Goal: Information Seeking & Learning: Learn about a topic

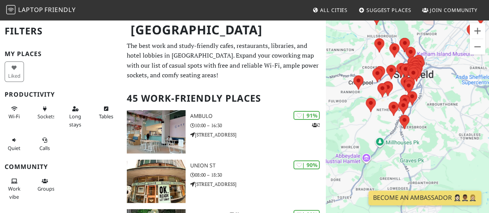
drag, startPoint x: 362, startPoint y: 130, endPoint x: 380, endPoint y: 111, distance: 25.7
click at [380, 111] on div "To navigate, press the arrow keys." at bounding box center [407, 125] width 163 height 213
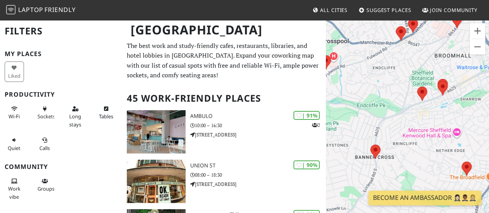
drag, startPoint x: 372, startPoint y: 144, endPoint x: 443, endPoint y: 127, distance: 73.2
click at [443, 127] on div "To navigate, press the arrow keys." at bounding box center [407, 125] width 163 height 213
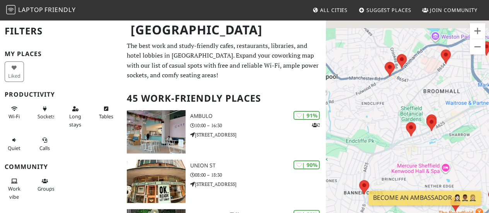
drag, startPoint x: 414, startPoint y: 63, endPoint x: 402, endPoint y: 102, distance: 40.4
click at [402, 102] on div "To navigate, press the arrow keys." at bounding box center [407, 125] width 163 height 213
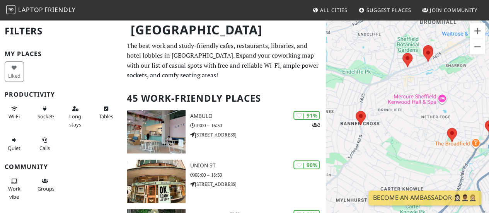
drag, startPoint x: 452, startPoint y: 111, endPoint x: 447, endPoint y: 14, distance: 97.6
click at [447, 14] on body "Laptop Friendly All Cities Suggest Places Join Community Sheffield Filters My P…" at bounding box center [244, 106] width 489 height 213
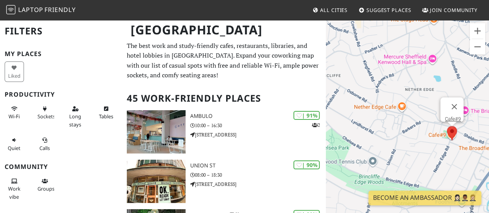
click at [447, 126] on area at bounding box center [447, 126] width 0 height 0
click at [452, 116] on link "Cafe#9" at bounding box center [453, 119] width 16 height 6
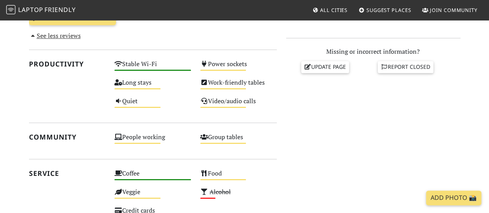
scroll to position [311, 0]
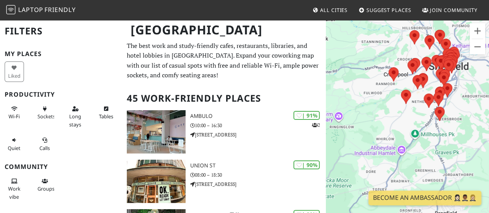
drag, startPoint x: 365, startPoint y: 131, endPoint x: 479, endPoint y: 109, distance: 116.3
click at [479, 109] on div "To navigate, press the arrow keys." at bounding box center [407, 125] width 163 height 213
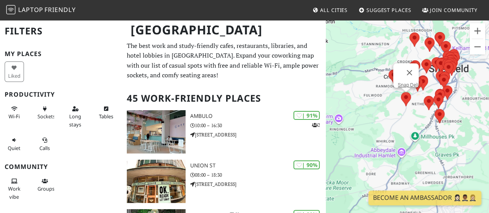
click at [401, 92] on area at bounding box center [401, 92] width 0 height 0
click at [404, 82] on link "Snap Deli" at bounding box center [408, 85] width 21 height 6
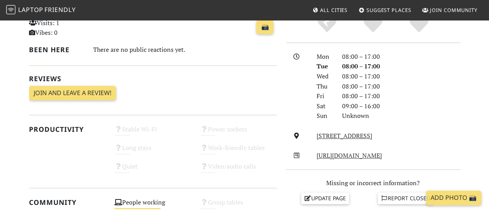
scroll to position [171, 0]
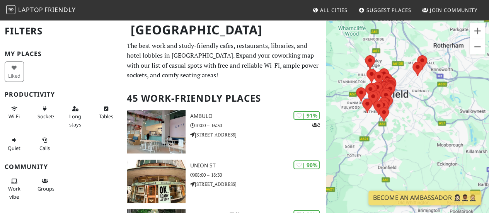
drag, startPoint x: 385, startPoint y: 138, endPoint x: 419, endPoint y: 88, distance: 61.0
click at [419, 88] on div "To navigate, press the arrow keys." at bounding box center [407, 125] width 163 height 213
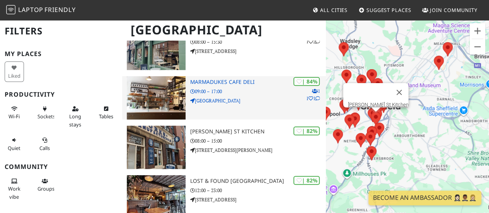
scroll to position [274, 0]
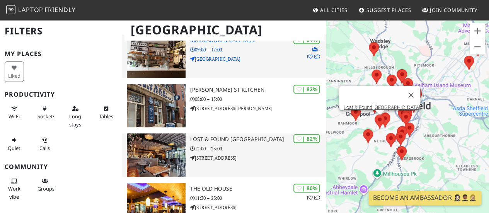
click at [206, 157] on p "[STREET_ADDRESS]" at bounding box center [258, 157] width 136 height 7
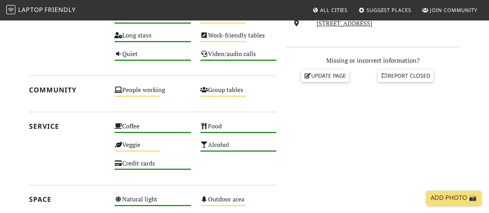
scroll to position [300, 0]
